Goal: Information Seeking & Learning: Check status

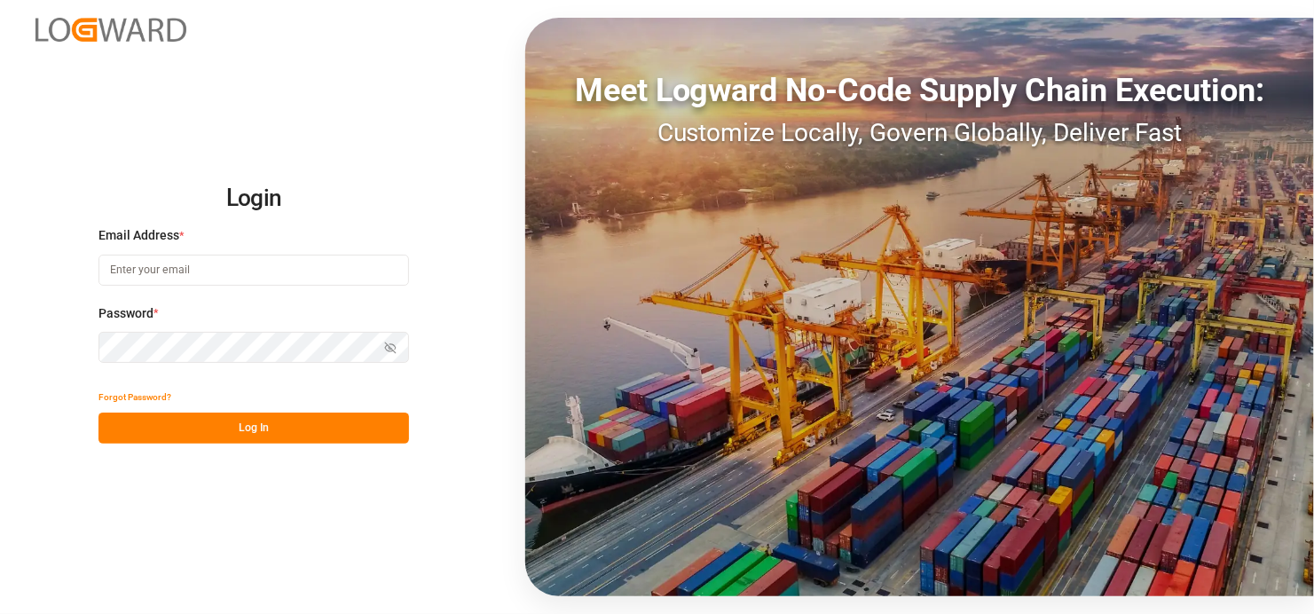
type input "[EMAIL_ADDRESS][DOMAIN_NAME]"
click at [232, 439] on button "Log In" at bounding box center [253, 428] width 311 height 31
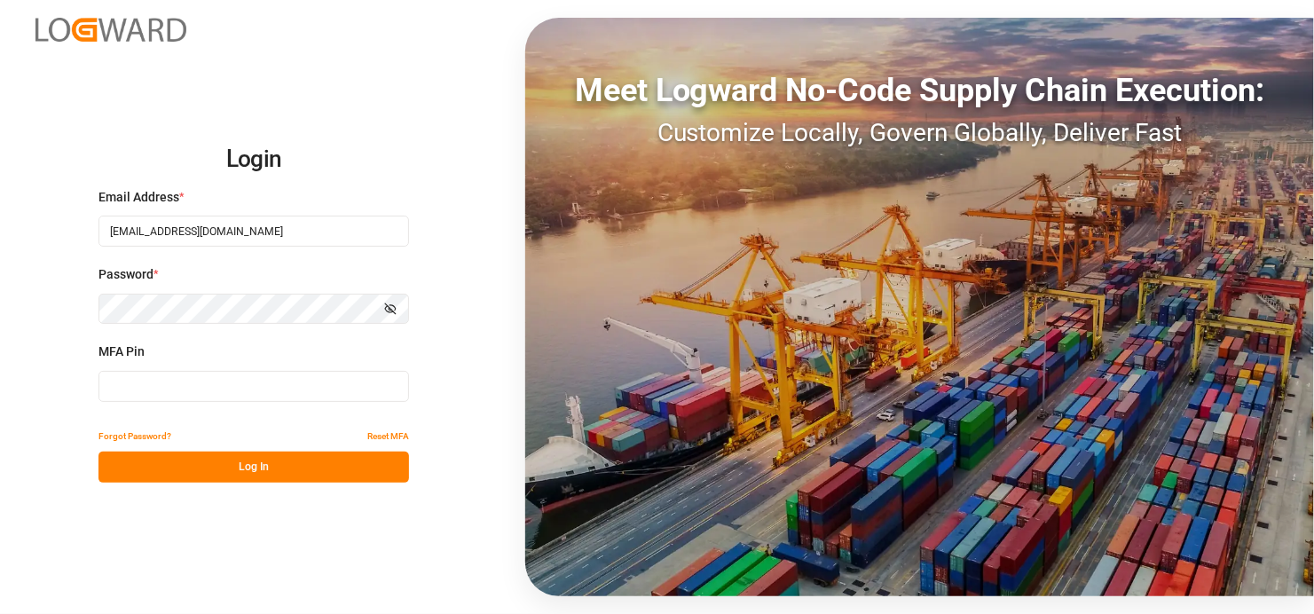
click at [171, 382] on input at bounding box center [253, 386] width 311 height 31
type input "436892"
click at [315, 463] on button "Log In" at bounding box center [253, 467] width 311 height 31
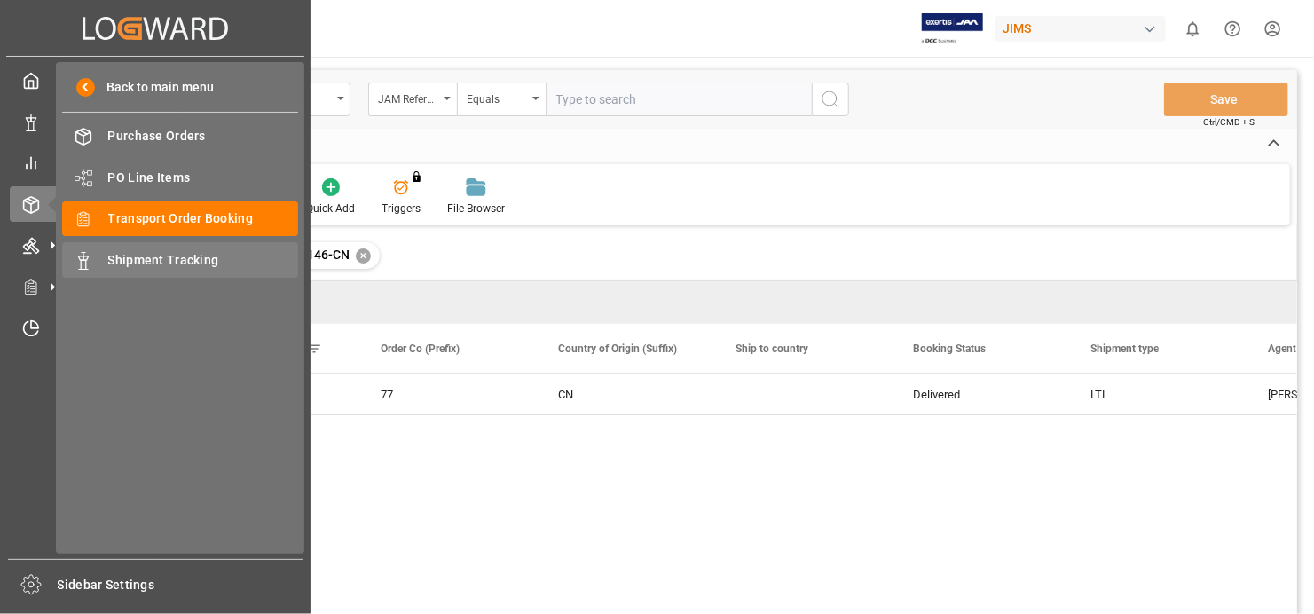
click at [228, 264] on span "Shipment Tracking" at bounding box center [203, 260] width 191 height 19
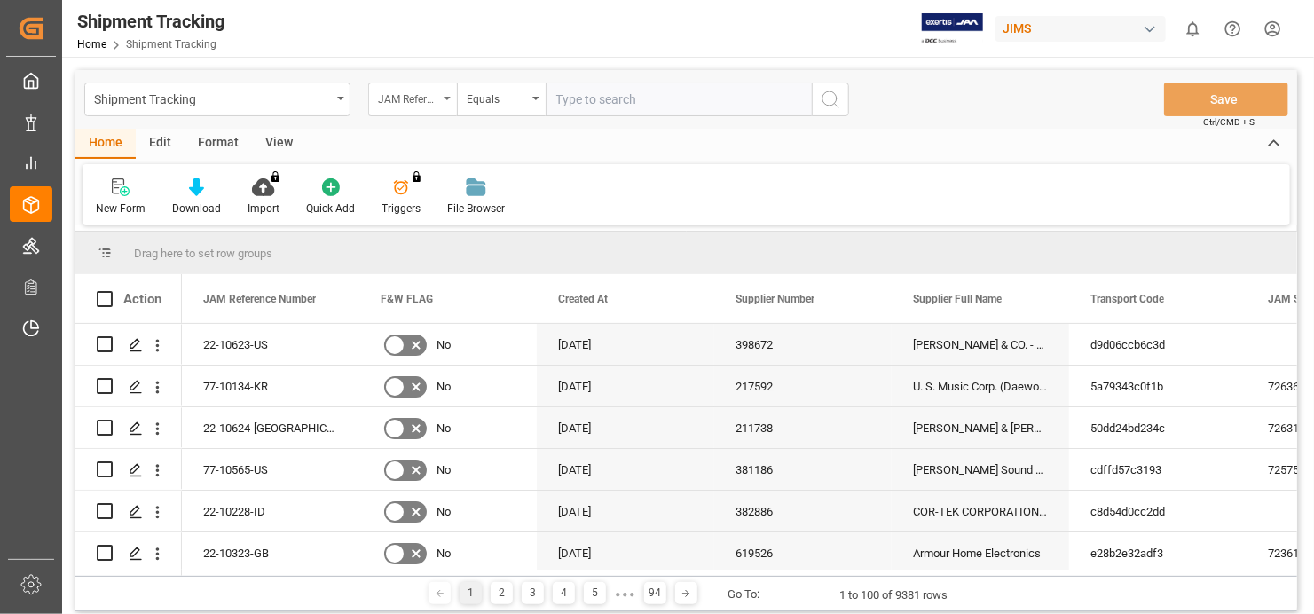
click at [452, 91] on div "JAM Reference Number" at bounding box center [412, 100] width 89 height 34
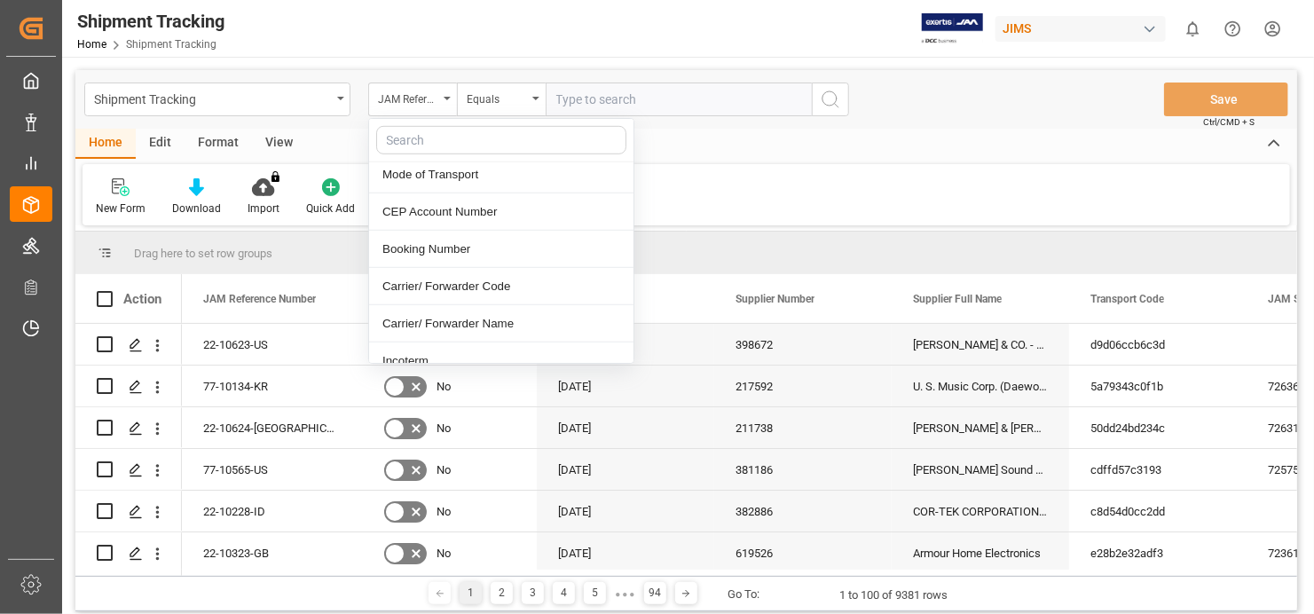
scroll to position [532, 0]
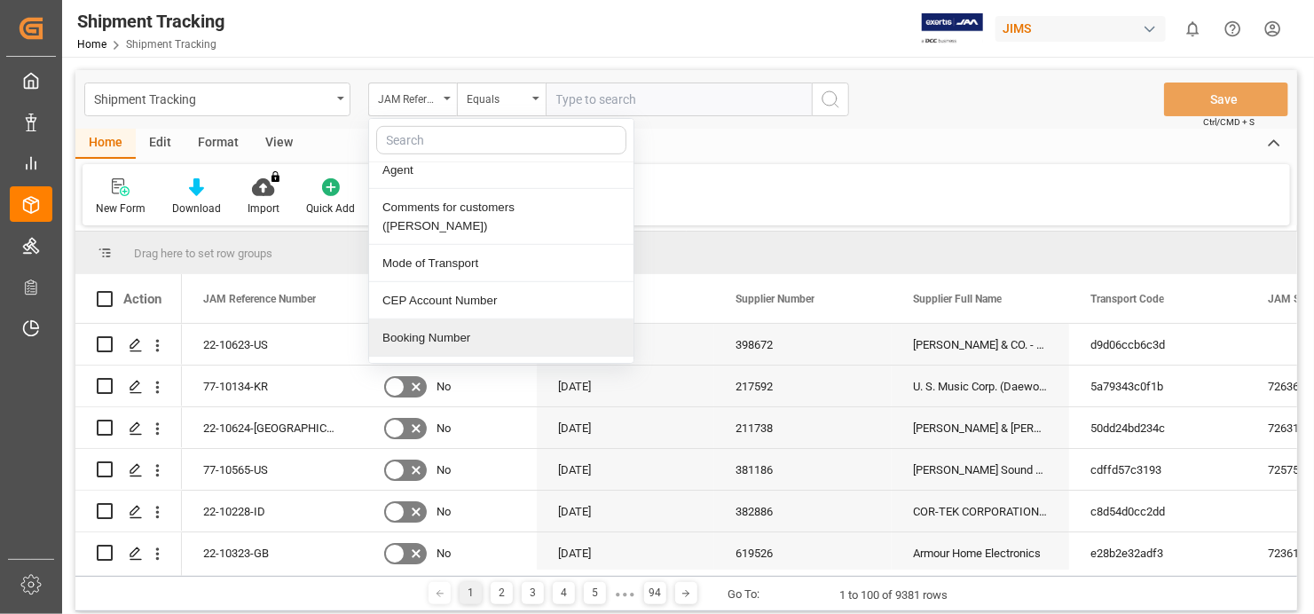
click at [445, 324] on div "Booking Number" at bounding box center [501, 337] width 264 height 37
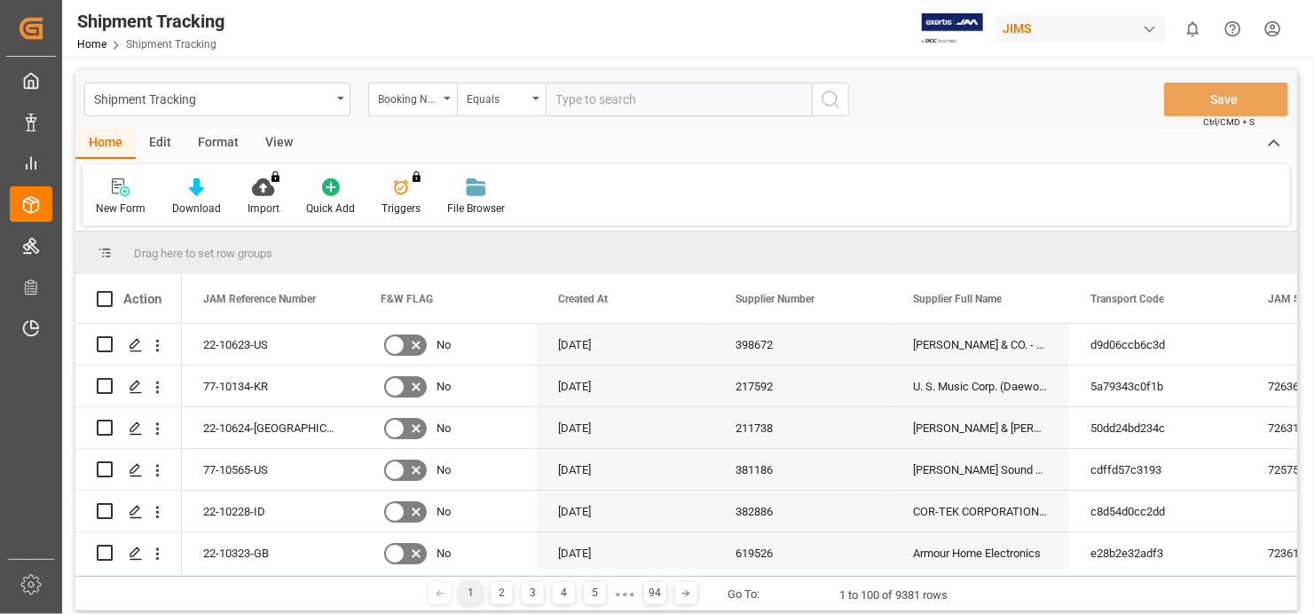
click at [681, 100] on input "text" at bounding box center [679, 100] width 266 height 34
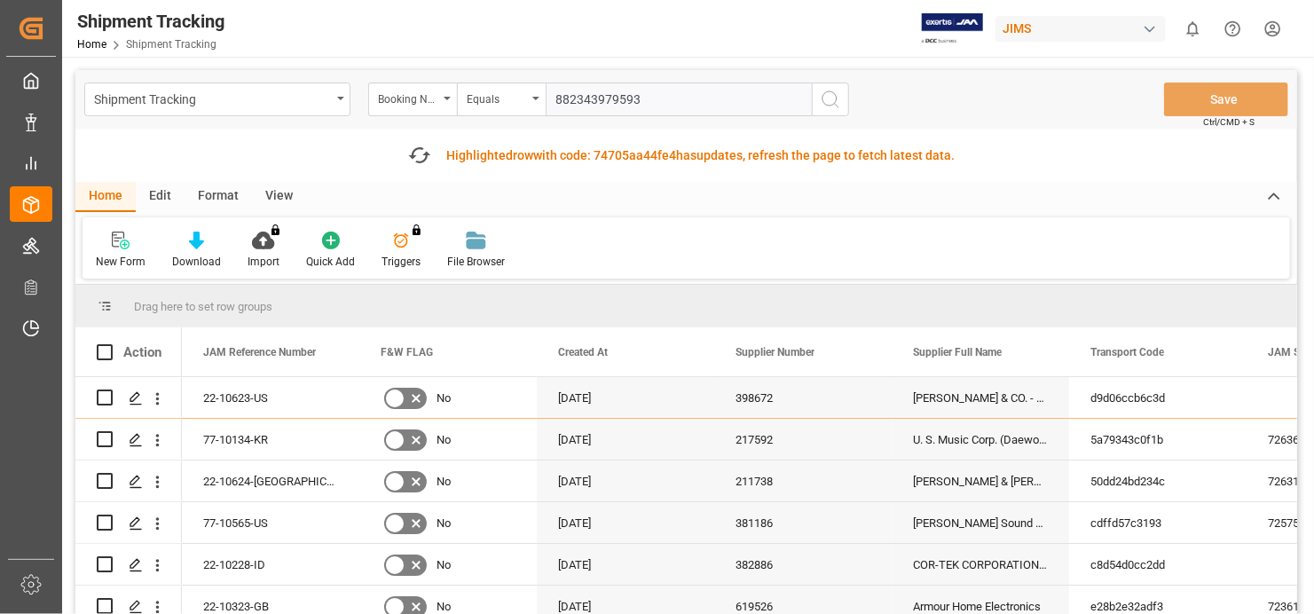
type input "882343979593"
click at [834, 91] on icon "search button" at bounding box center [830, 99] width 21 height 21
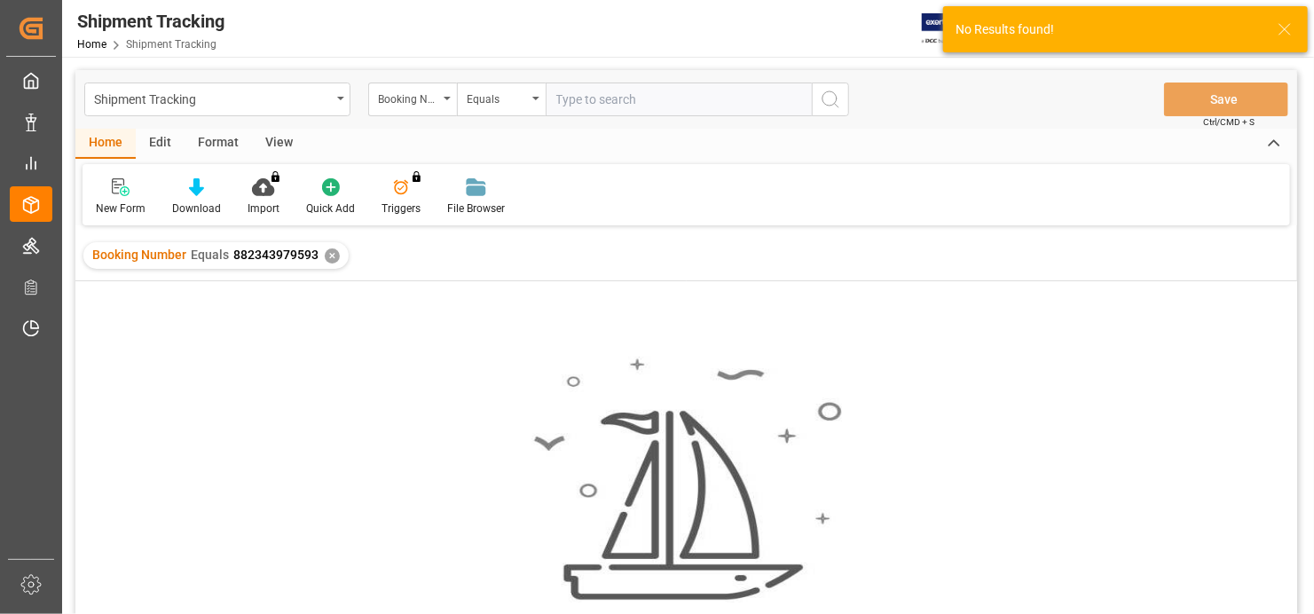
click at [329, 250] on div "✕" at bounding box center [332, 255] width 15 height 15
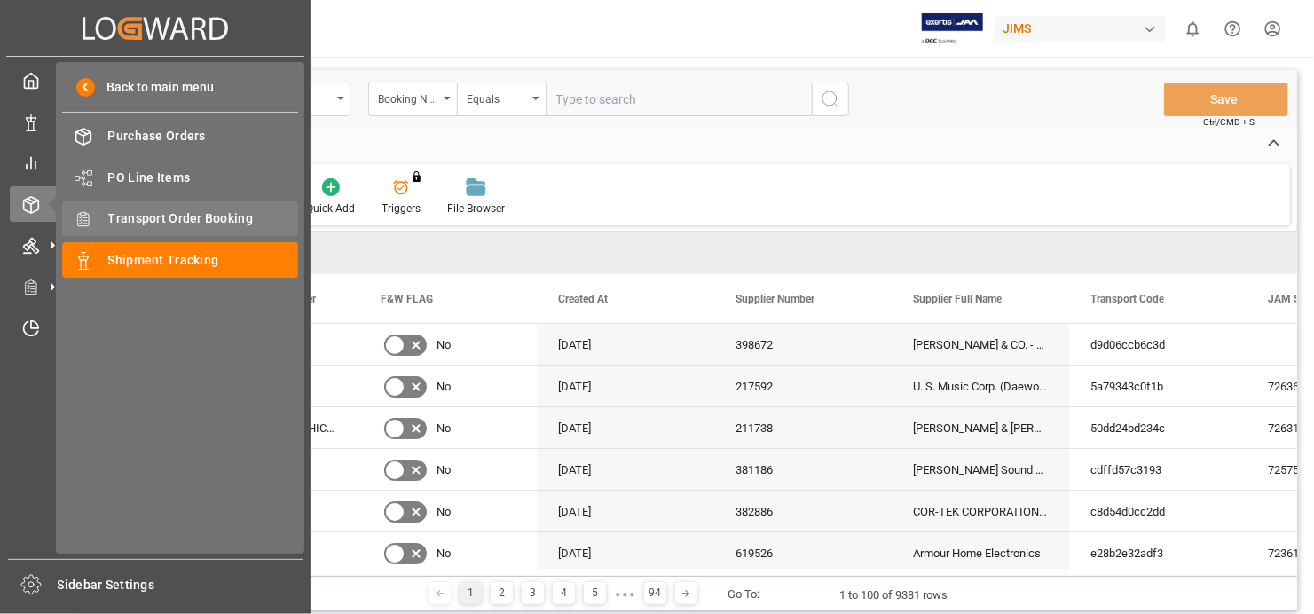
click at [181, 204] on div "Transport Order Booking Transport Order Booking" at bounding box center [180, 218] width 236 height 35
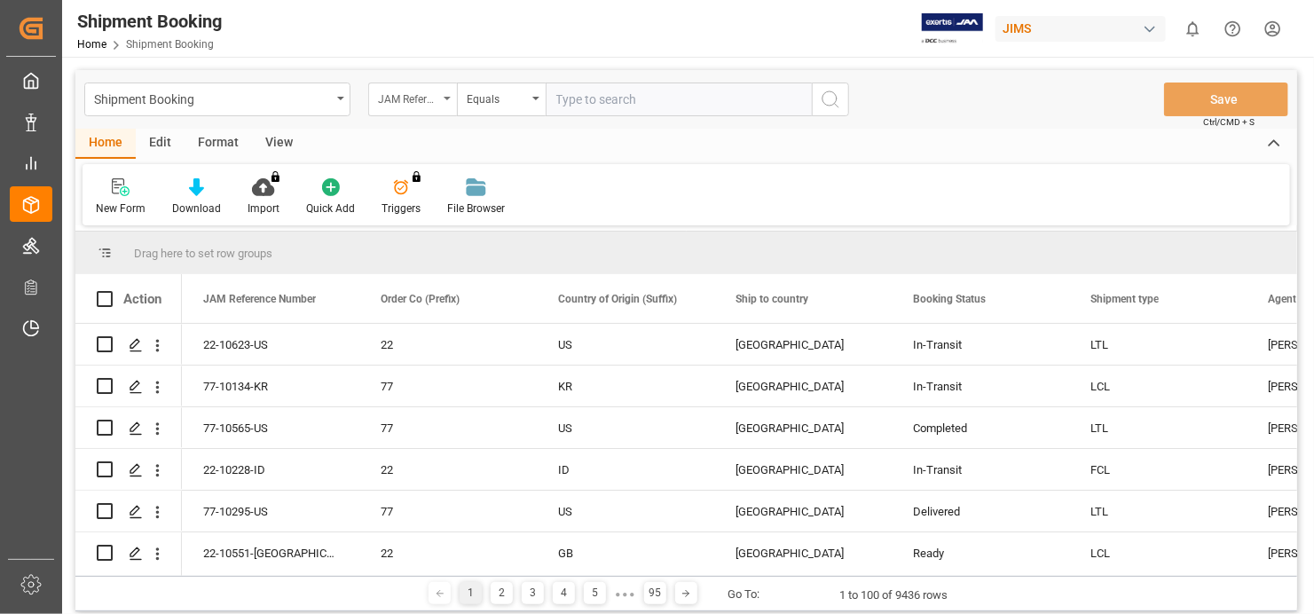
click at [444, 98] on icon "open menu" at bounding box center [447, 99] width 7 height 4
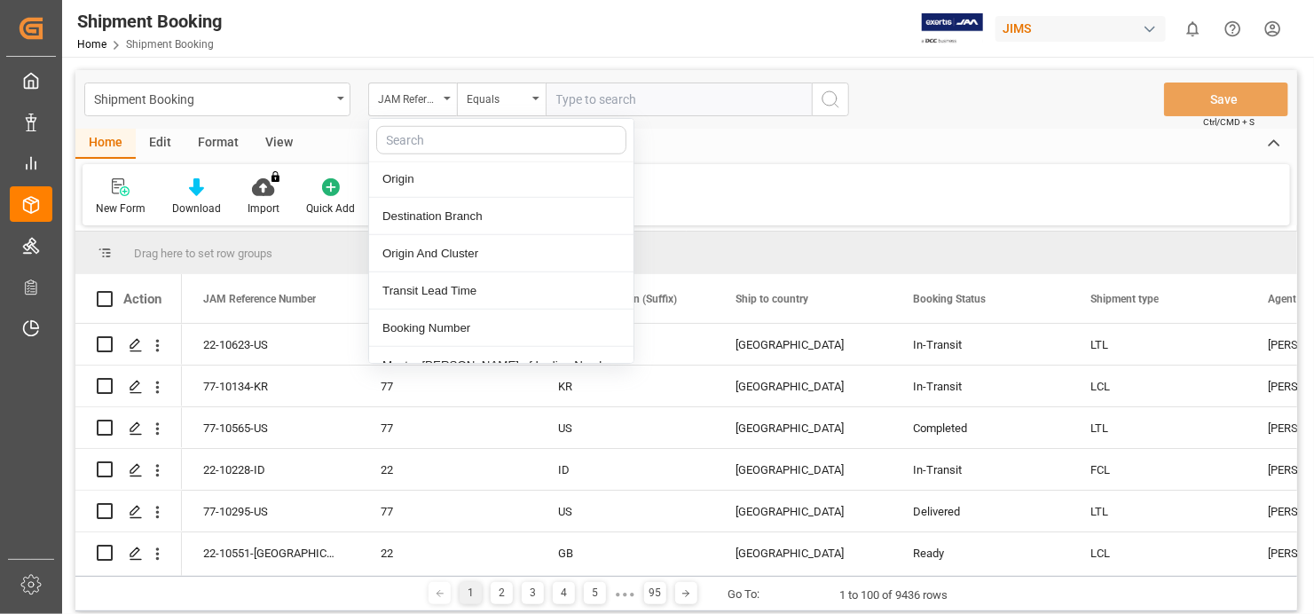
scroll to position [799, 0]
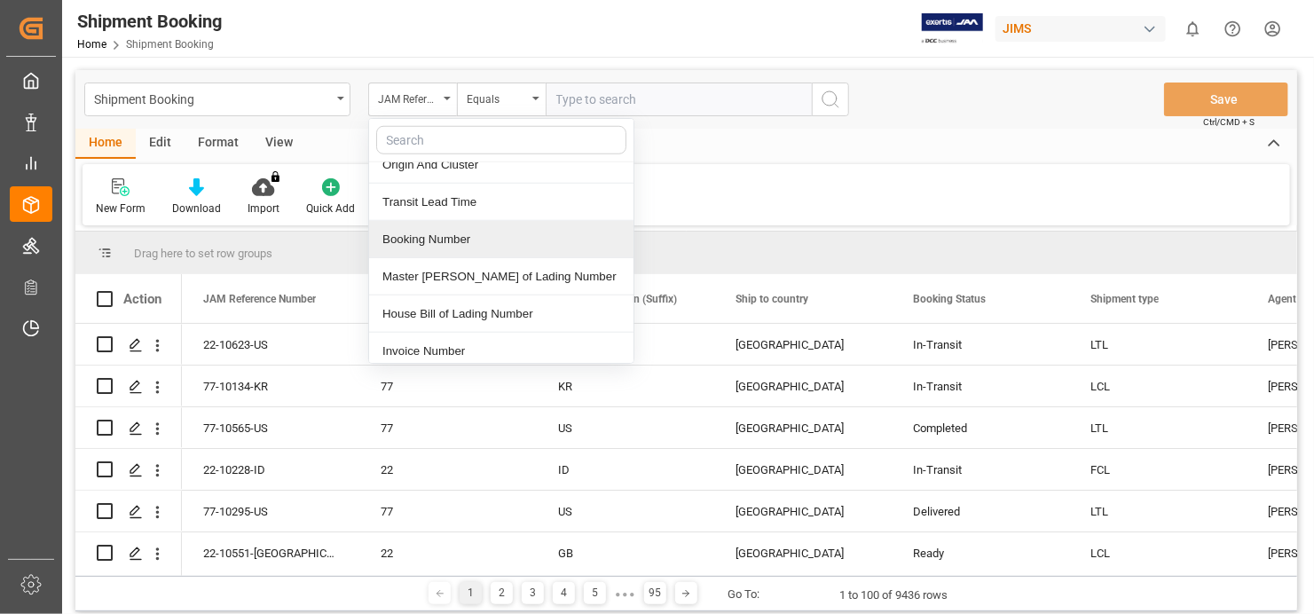
click at [460, 240] on div "Booking Number" at bounding box center [501, 239] width 264 height 37
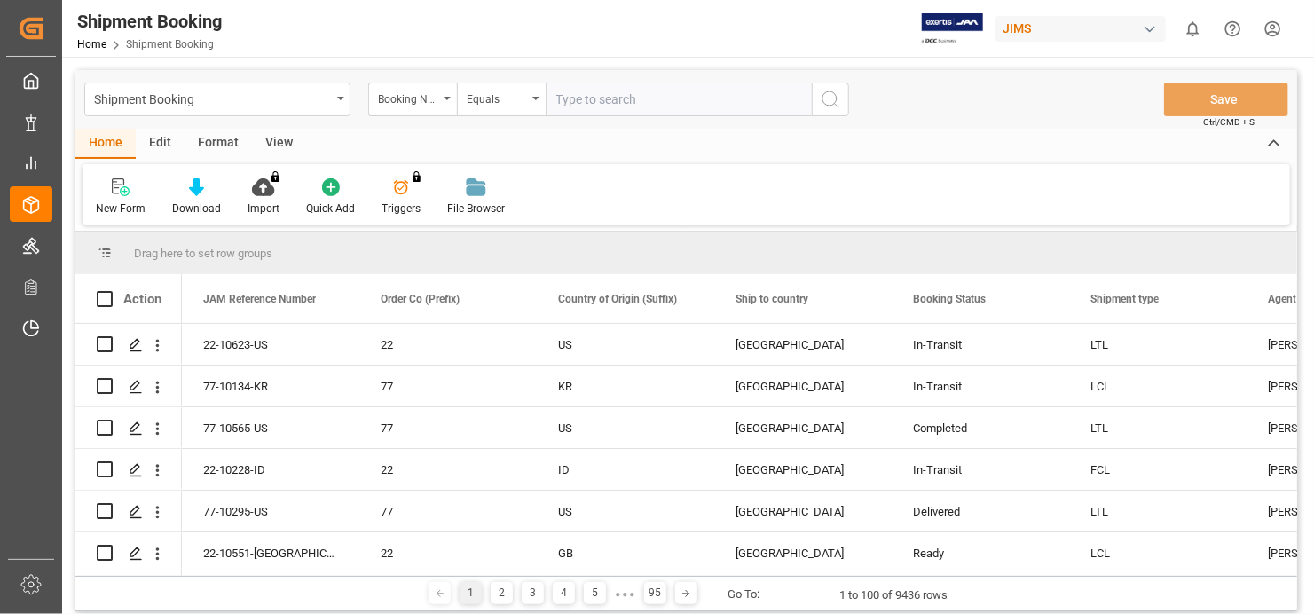
click at [584, 93] on input "text" at bounding box center [679, 100] width 266 height 34
type input "882343979593"
click at [835, 100] on icon "search button" at bounding box center [830, 99] width 21 height 21
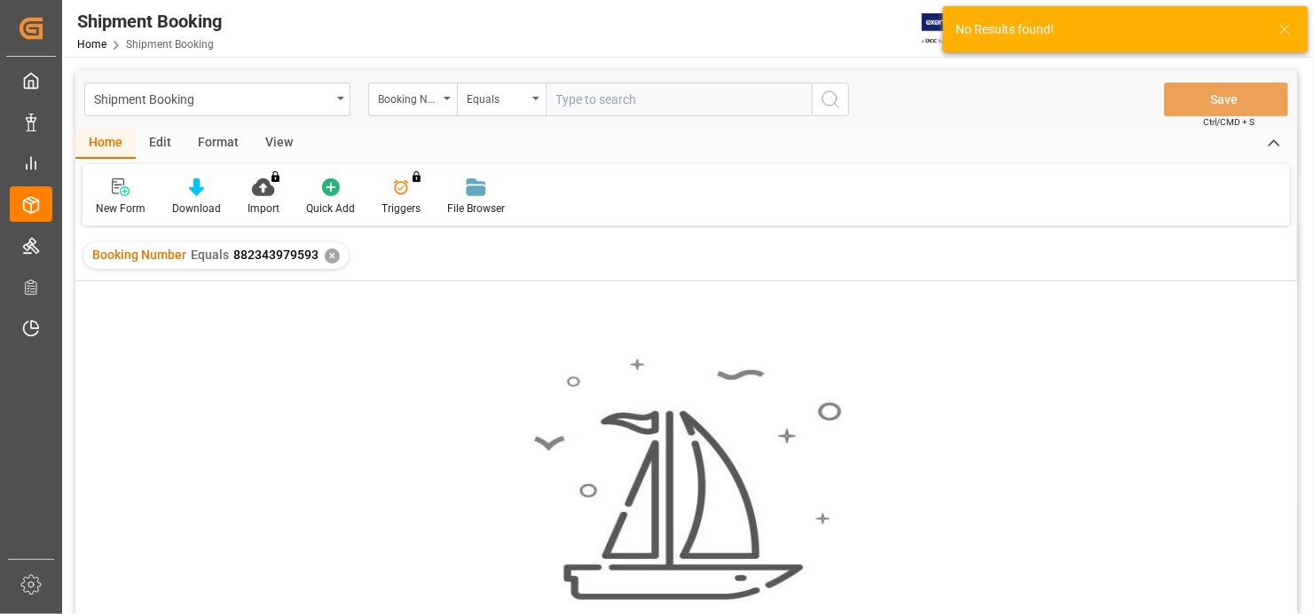
click at [325, 250] on div "✕" at bounding box center [332, 255] width 15 height 15
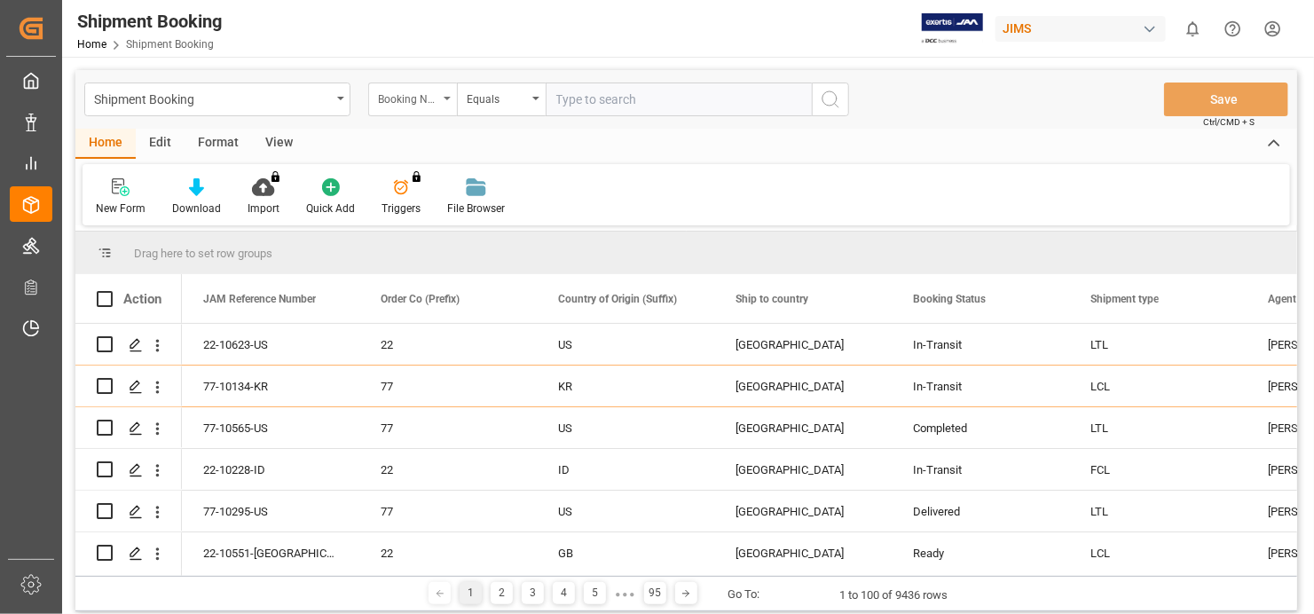
click at [450, 94] on div "Booking Number" at bounding box center [412, 100] width 89 height 34
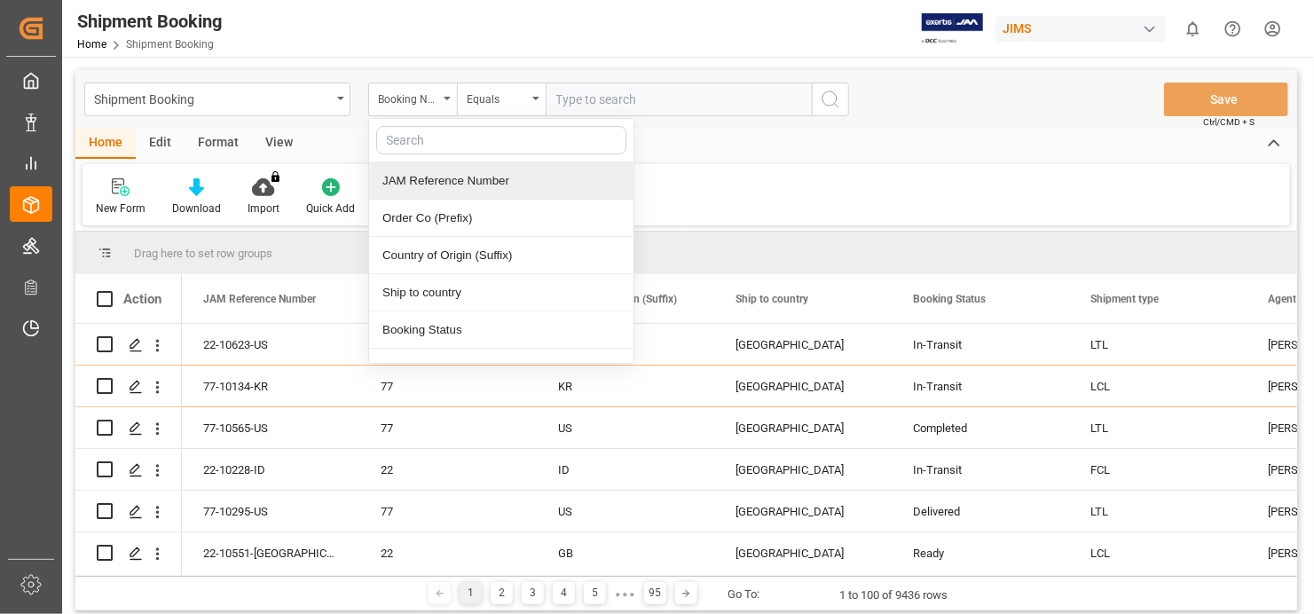
click at [466, 178] on div "JAM Reference Number" at bounding box center [501, 180] width 264 height 37
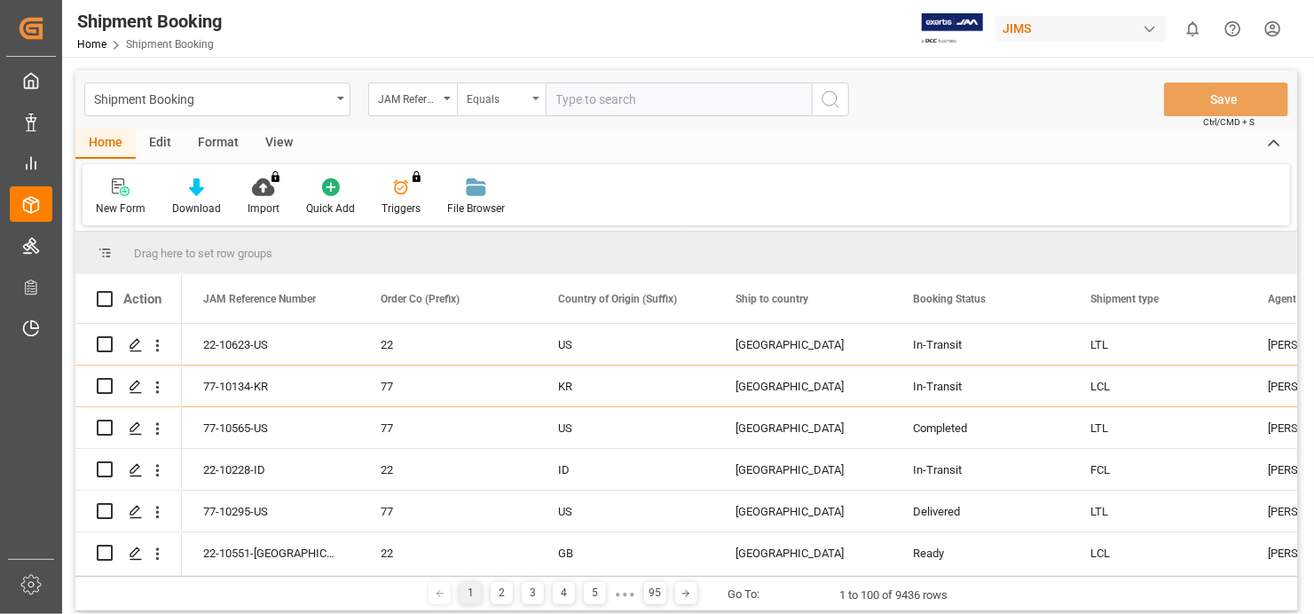
click at [538, 98] on div "Equals" at bounding box center [501, 100] width 89 height 34
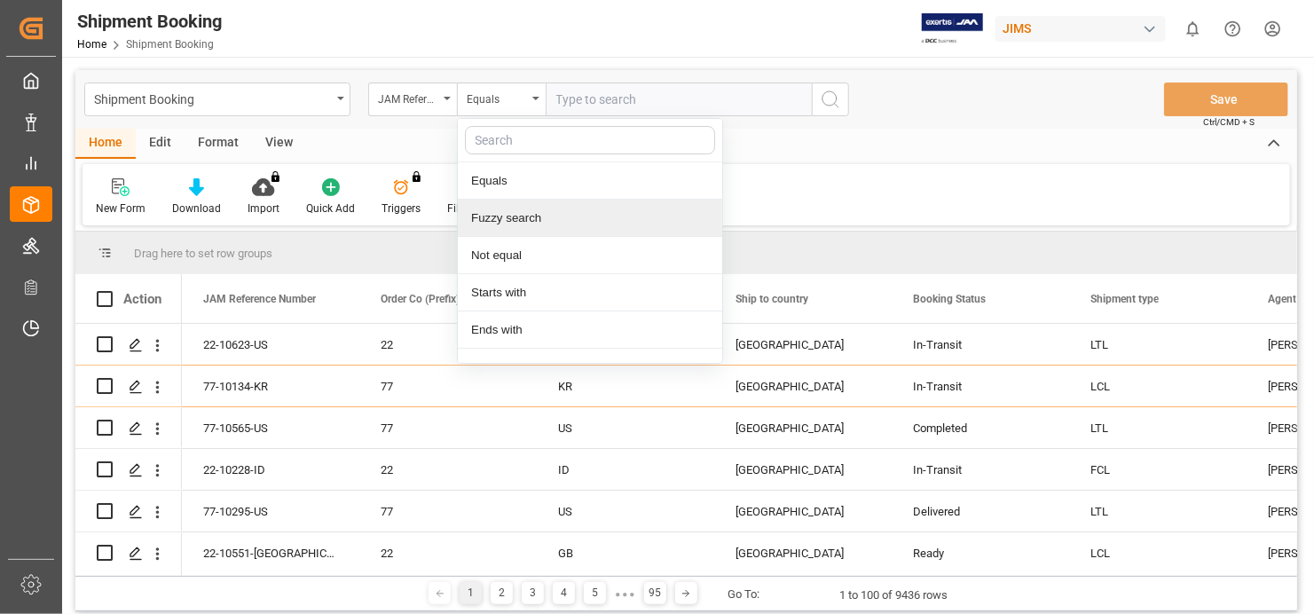
click at [519, 213] on div "Fuzzy search" at bounding box center [590, 218] width 264 height 37
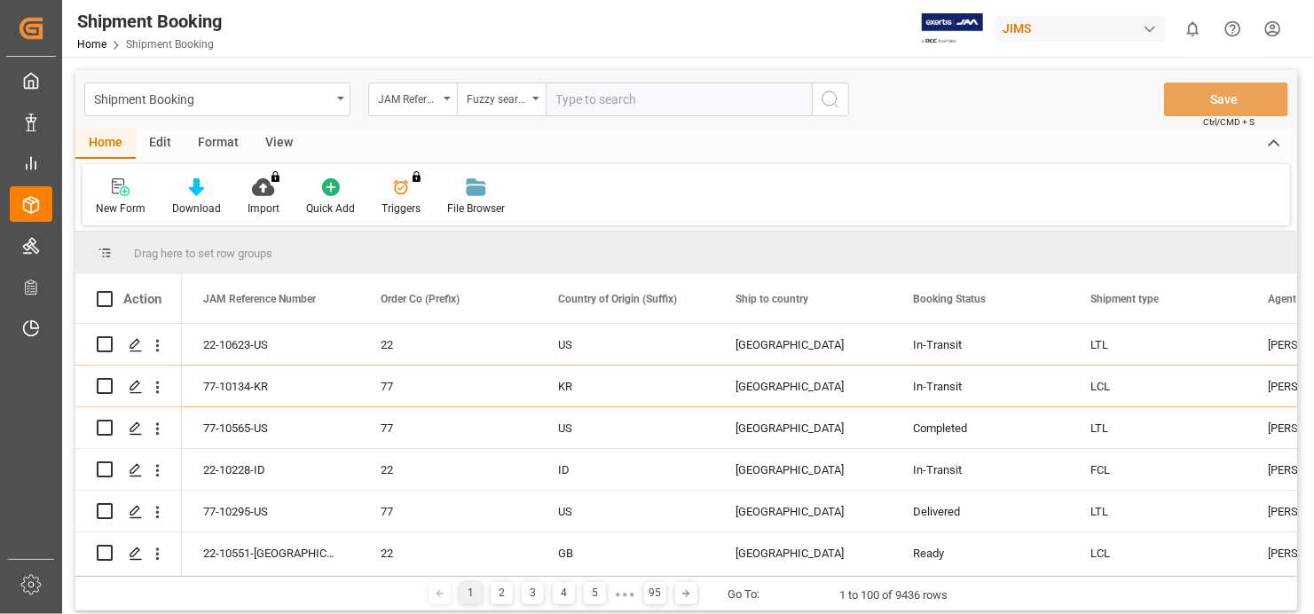
click at [626, 99] on input "text" at bounding box center [679, 100] width 266 height 34
type input "77-8404-CN"
click at [838, 100] on icon "search button" at bounding box center [830, 99] width 21 height 21
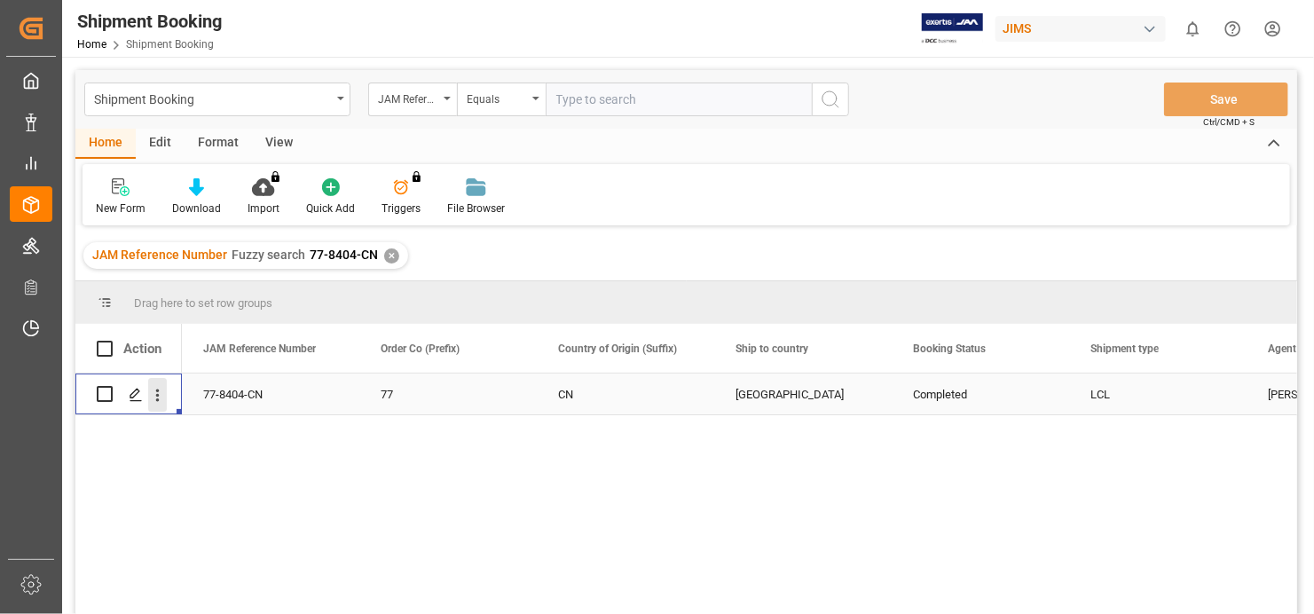
click at [161, 401] on icon "open menu" at bounding box center [157, 395] width 19 height 19
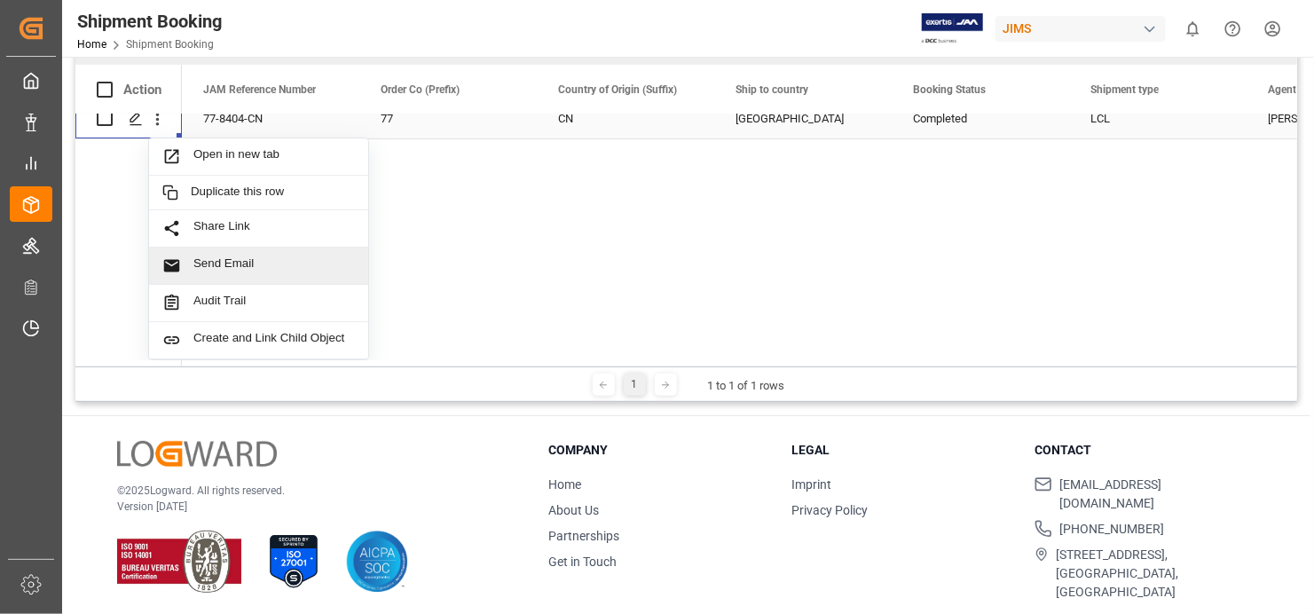
scroll to position [262, 0]
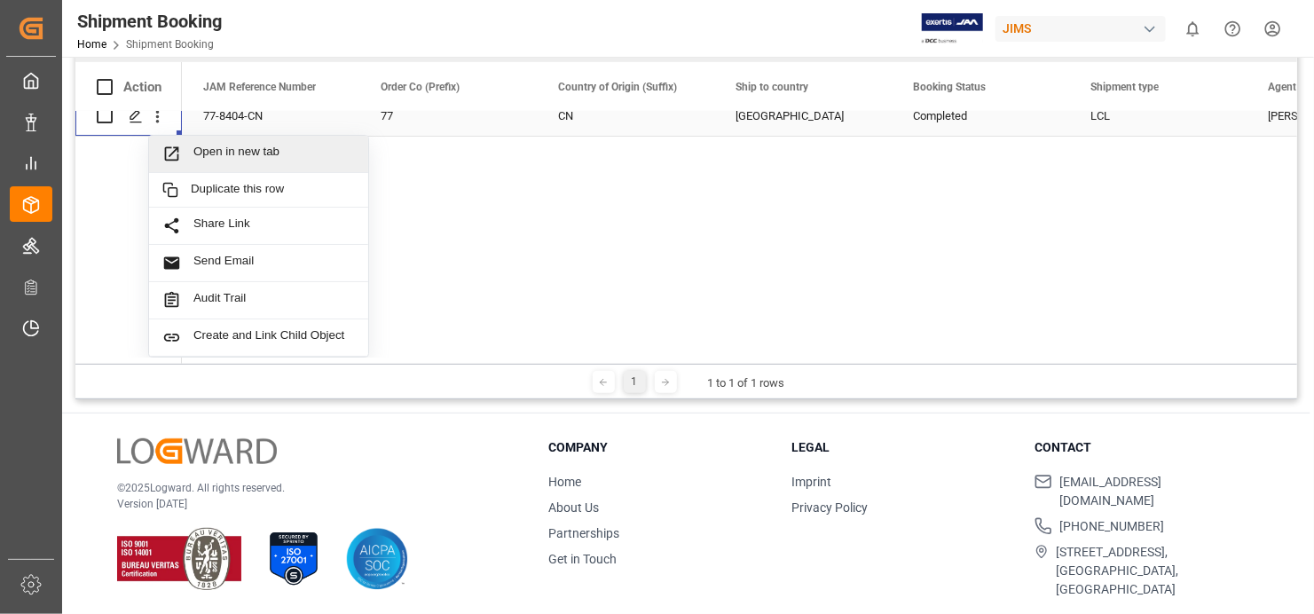
click at [273, 145] on span "Open in new tab" at bounding box center [273, 154] width 161 height 19
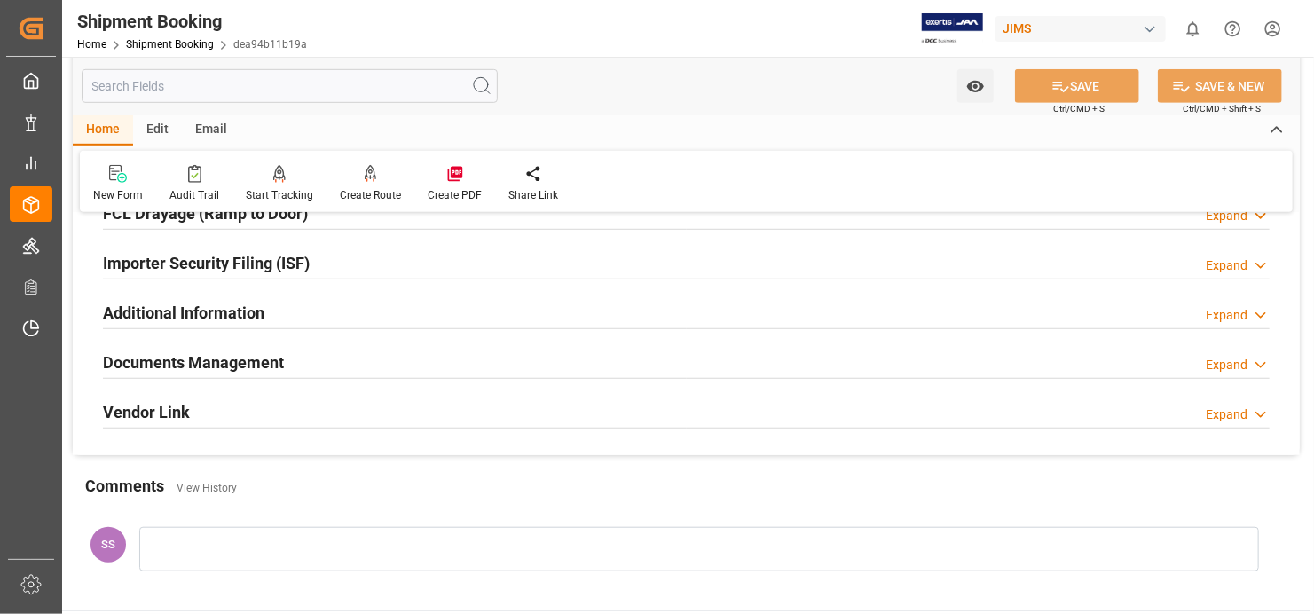
scroll to position [532, 0]
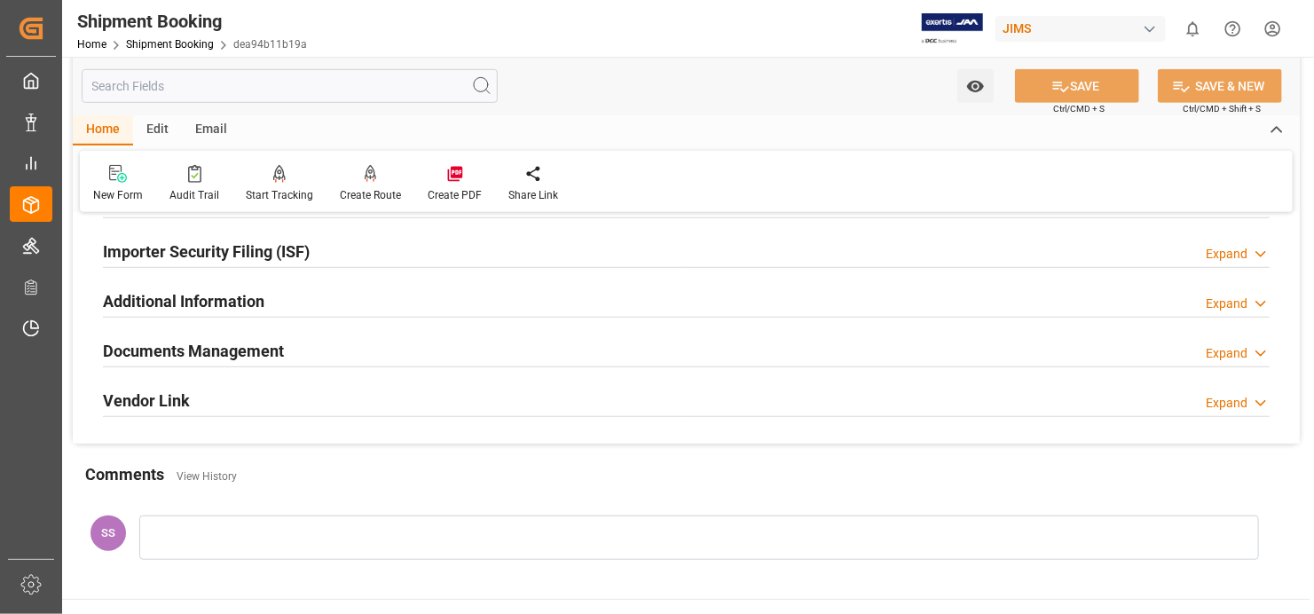
click at [244, 345] on h2 "Documents Management" at bounding box center [193, 351] width 181 height 24
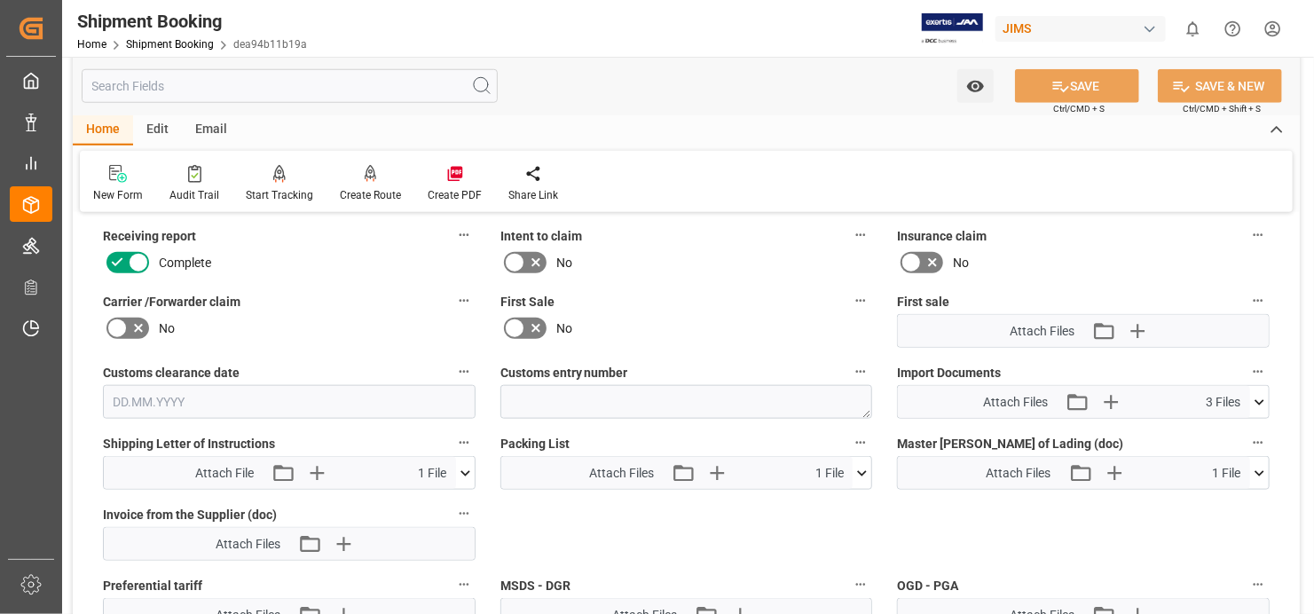
scroll to position [887, 0]
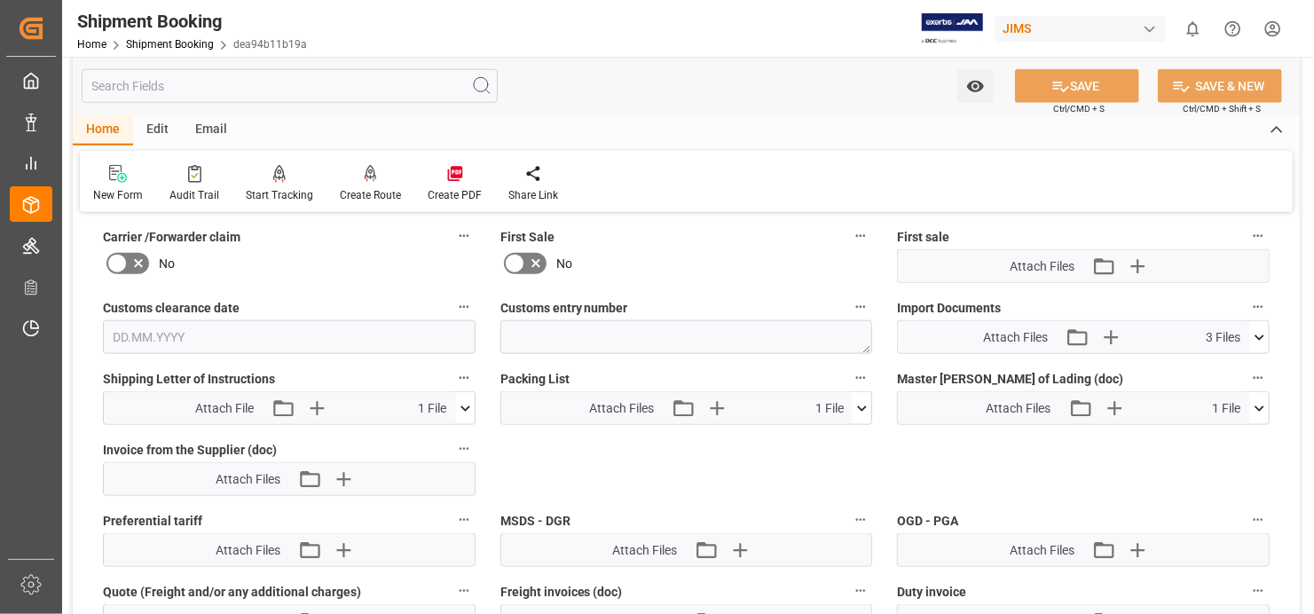
click at [1266, 329] on icon at bounding box center [1259, 337] width 19 height 19
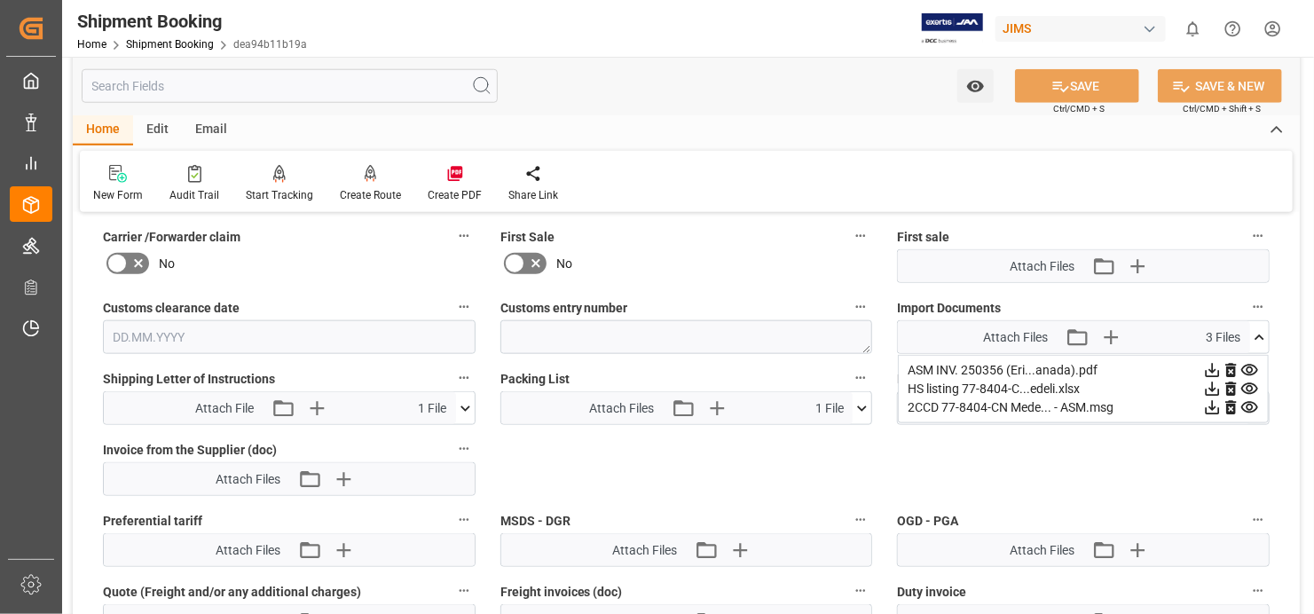
click at [1220, 401] on icon at bounding box center [1213, 408] width 14 height 14
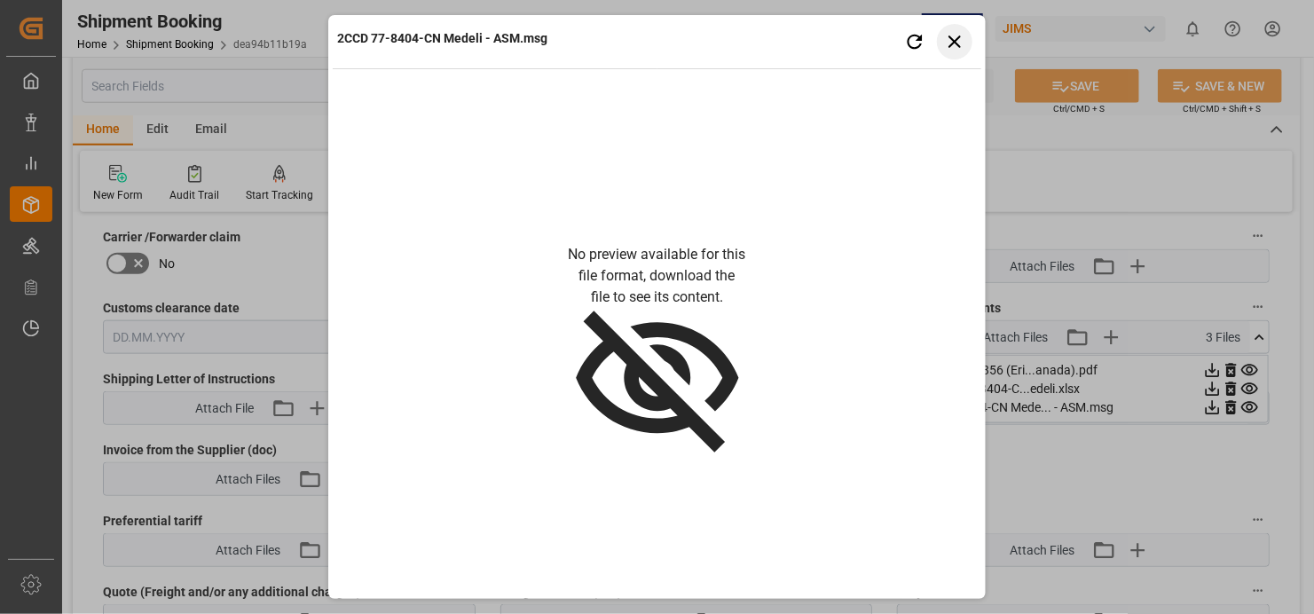
click at [957, 33] on icon "button" at bounding box center [954, 41] width 22 height 22
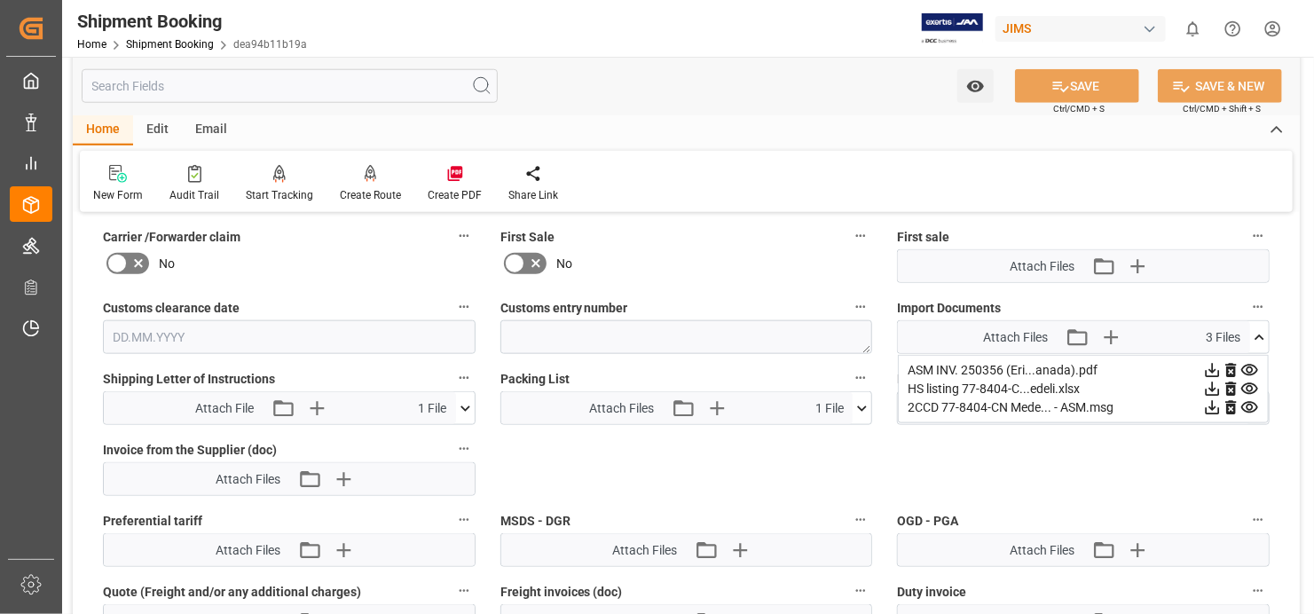
click at [1220, 382] on icon at bounding box center [1213, 389] width 14 height 14
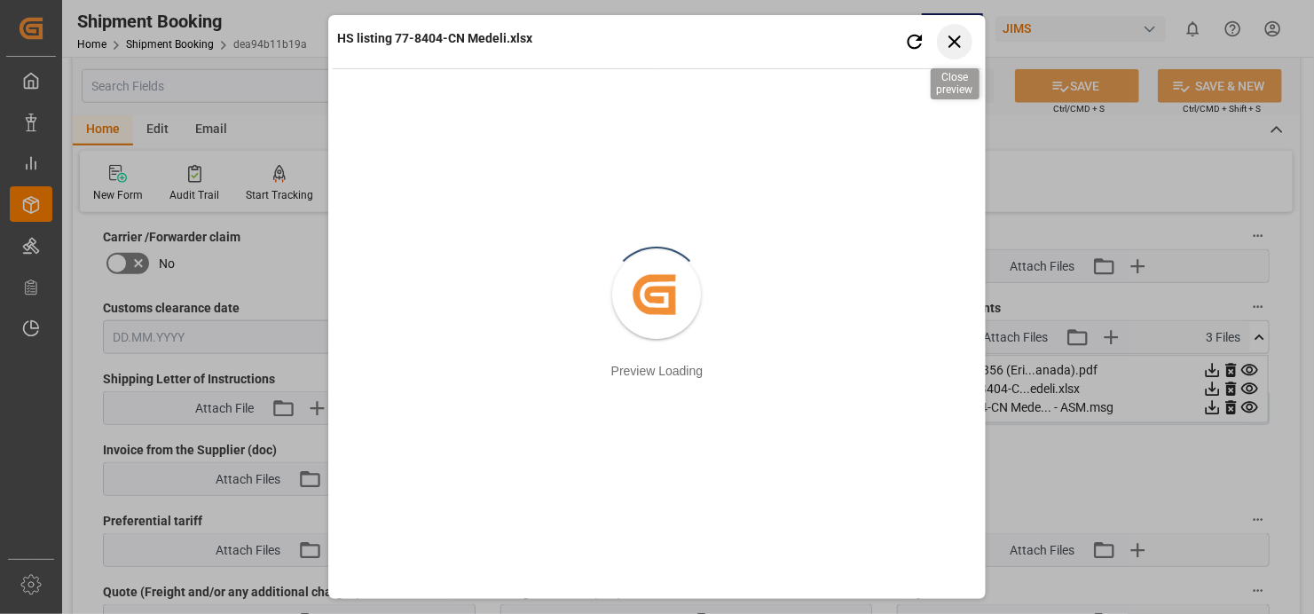
click at [954, 39] on icon "button" at bounding box center [954, 41] width 22 height 22
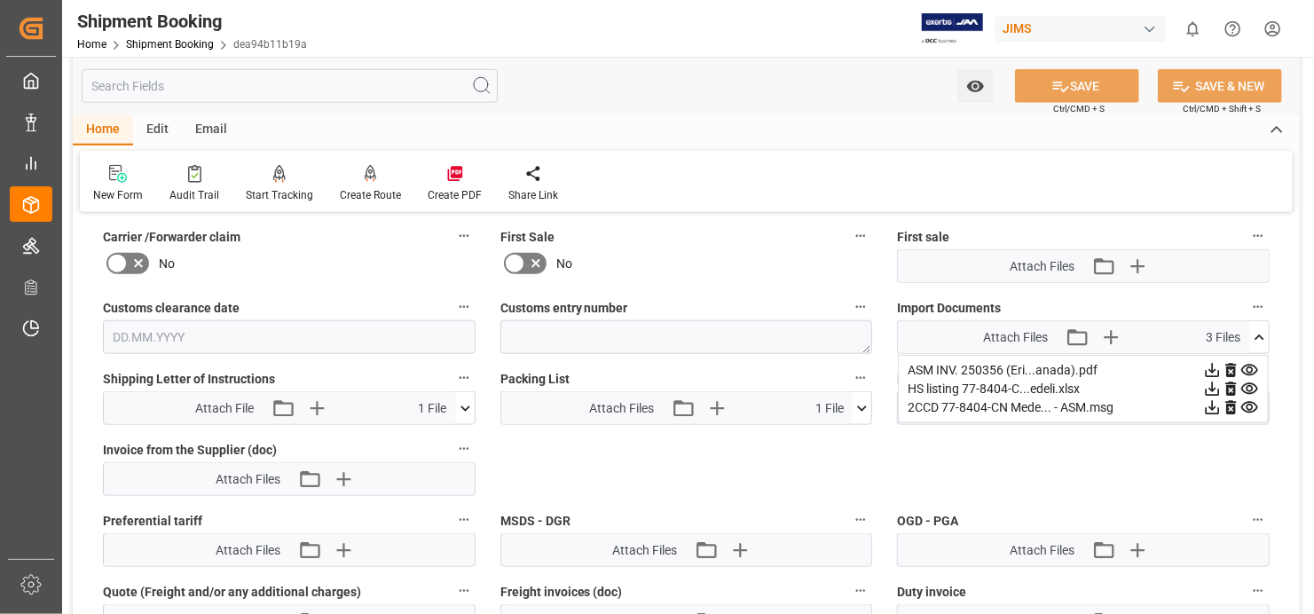
click at [1027, 400] on div "2CCD 77-8404-CN Mede... - ASM.msg" at bounding box center [1083, 407] width 351 height 19
click at [1222, 380] on icon at bounding box center [1212, 389] width 19 height 19
